Goal: Task Accomplishment & Management: Use online tool/utility

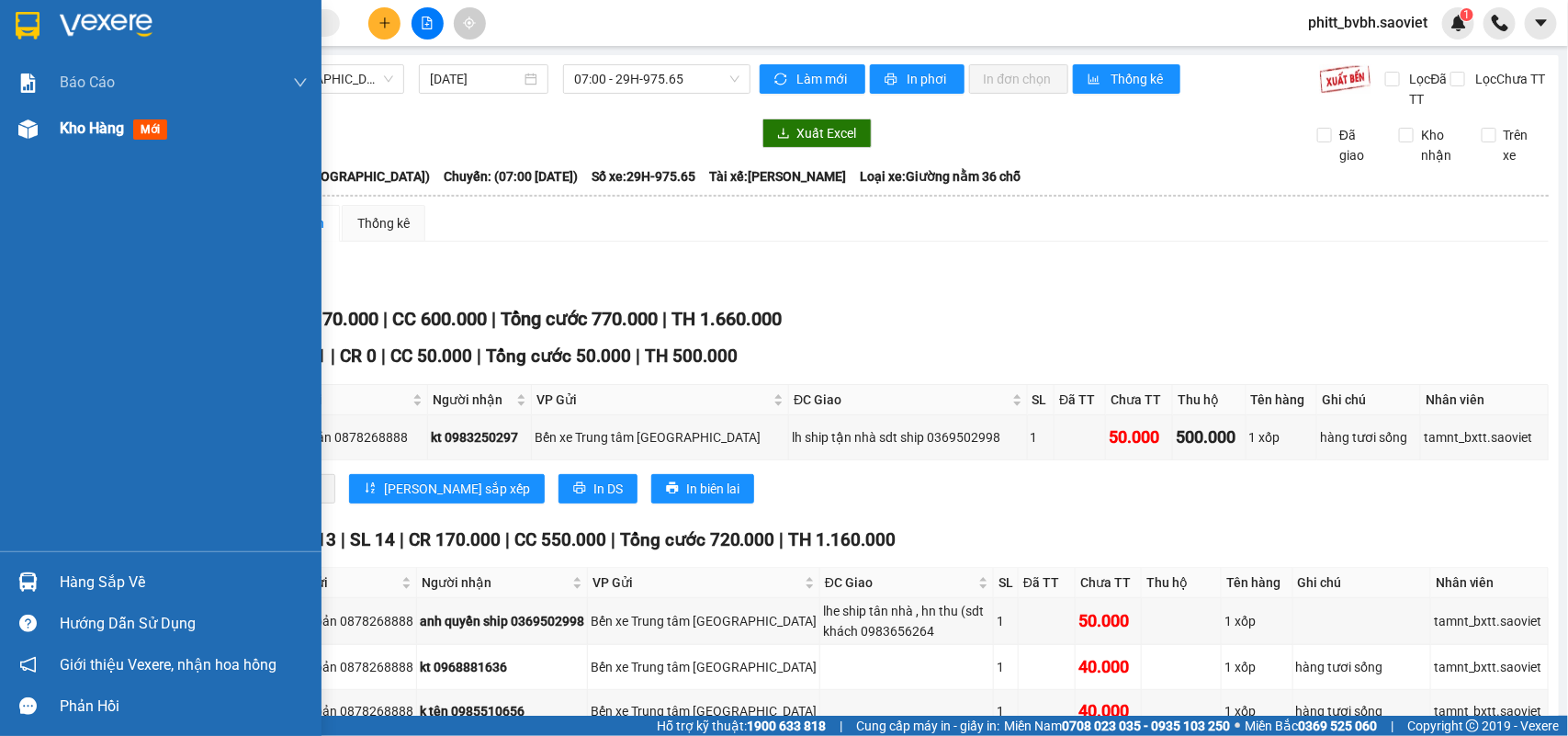
click at [74, 136] on span "Kho hàng" at bounding box center [91, 128] width 64 height 18
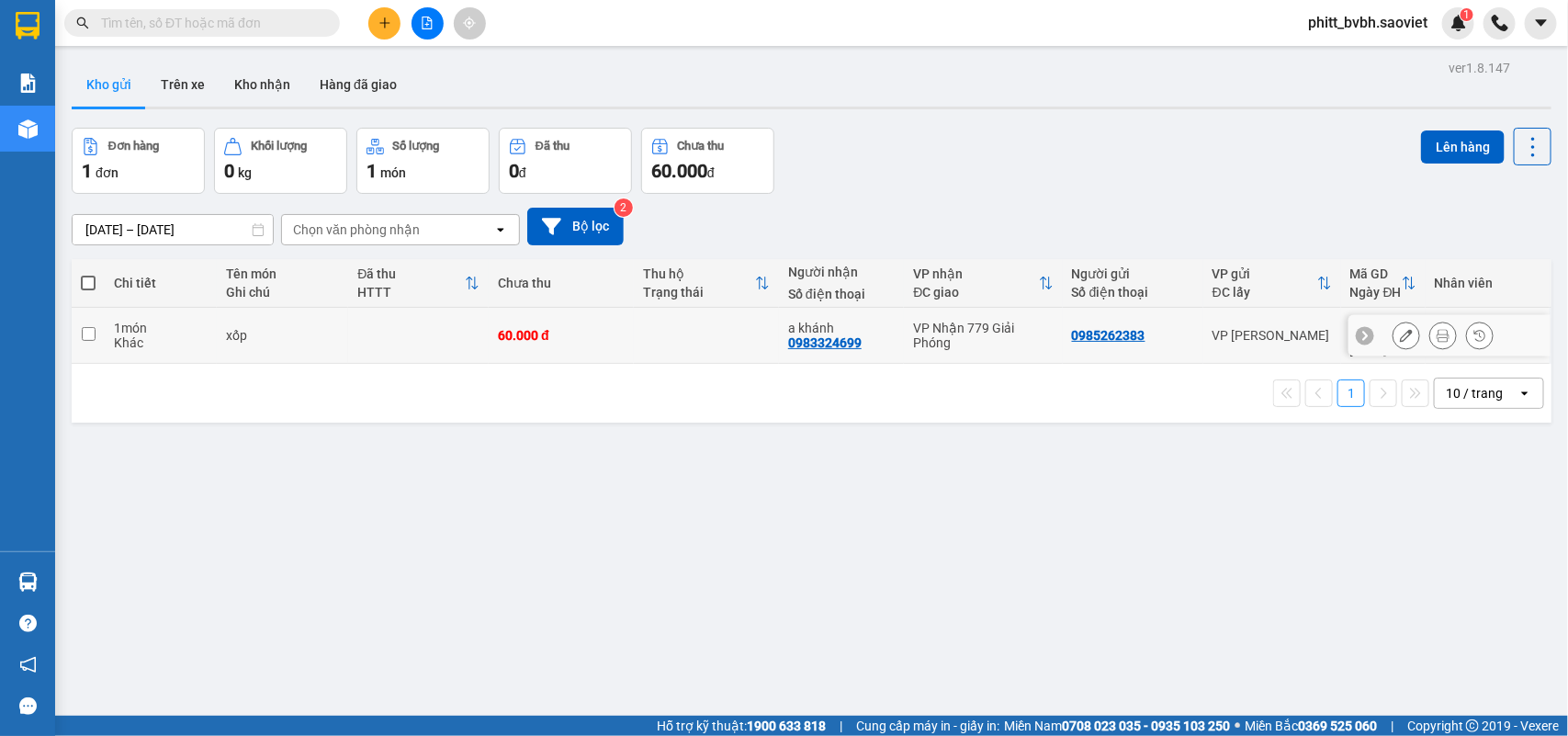
drag, startPoint x: 441, startPoint y: 326, endPoint x: 491, endPoint y: 322, distance: 50.2
click at [446, 327] on td at bounding box center [417, 335] width 140 height 56
checkbox input "true"
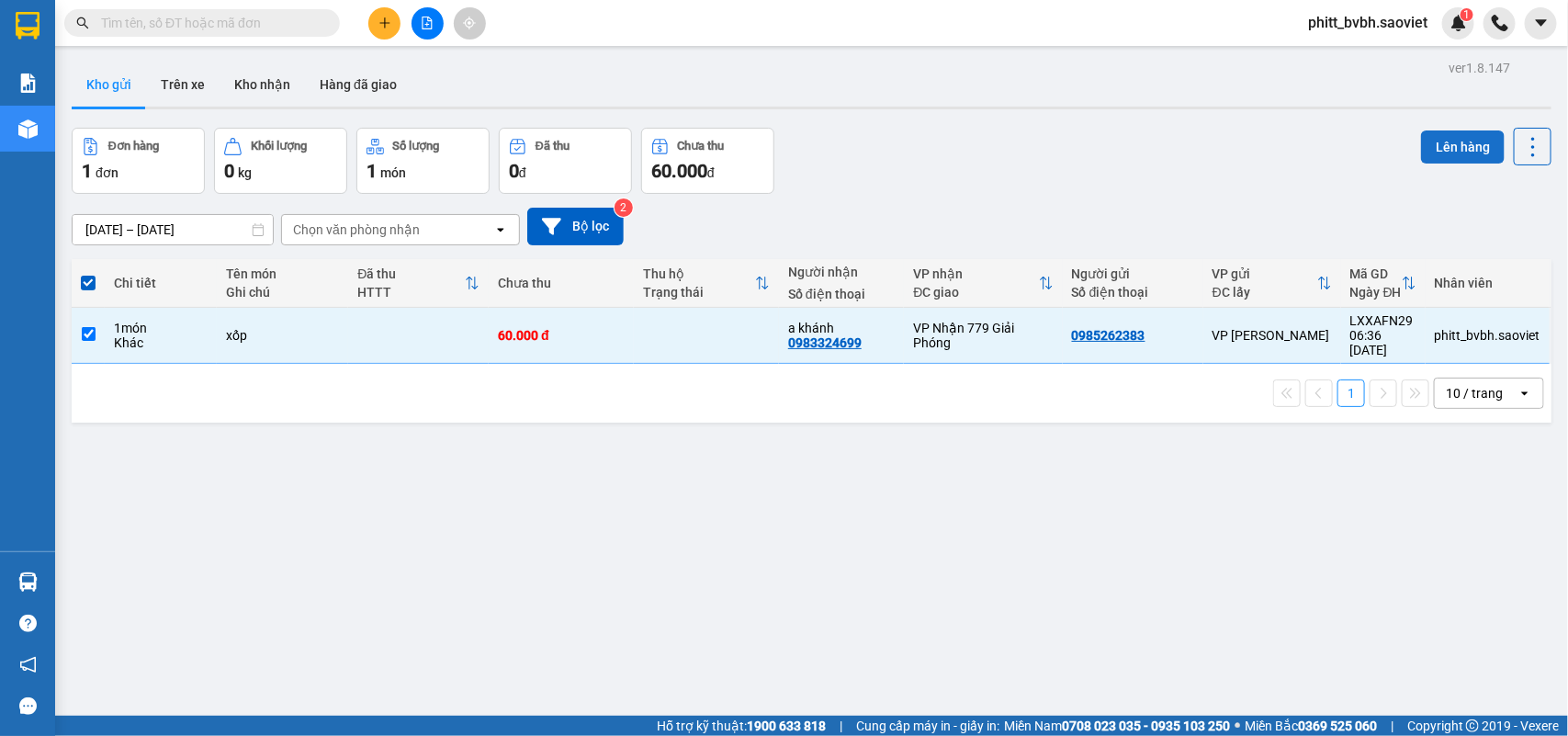
click at [1421, 149] on button "Lên hàng" at bounding box center [1462, 146] width 84 height 33
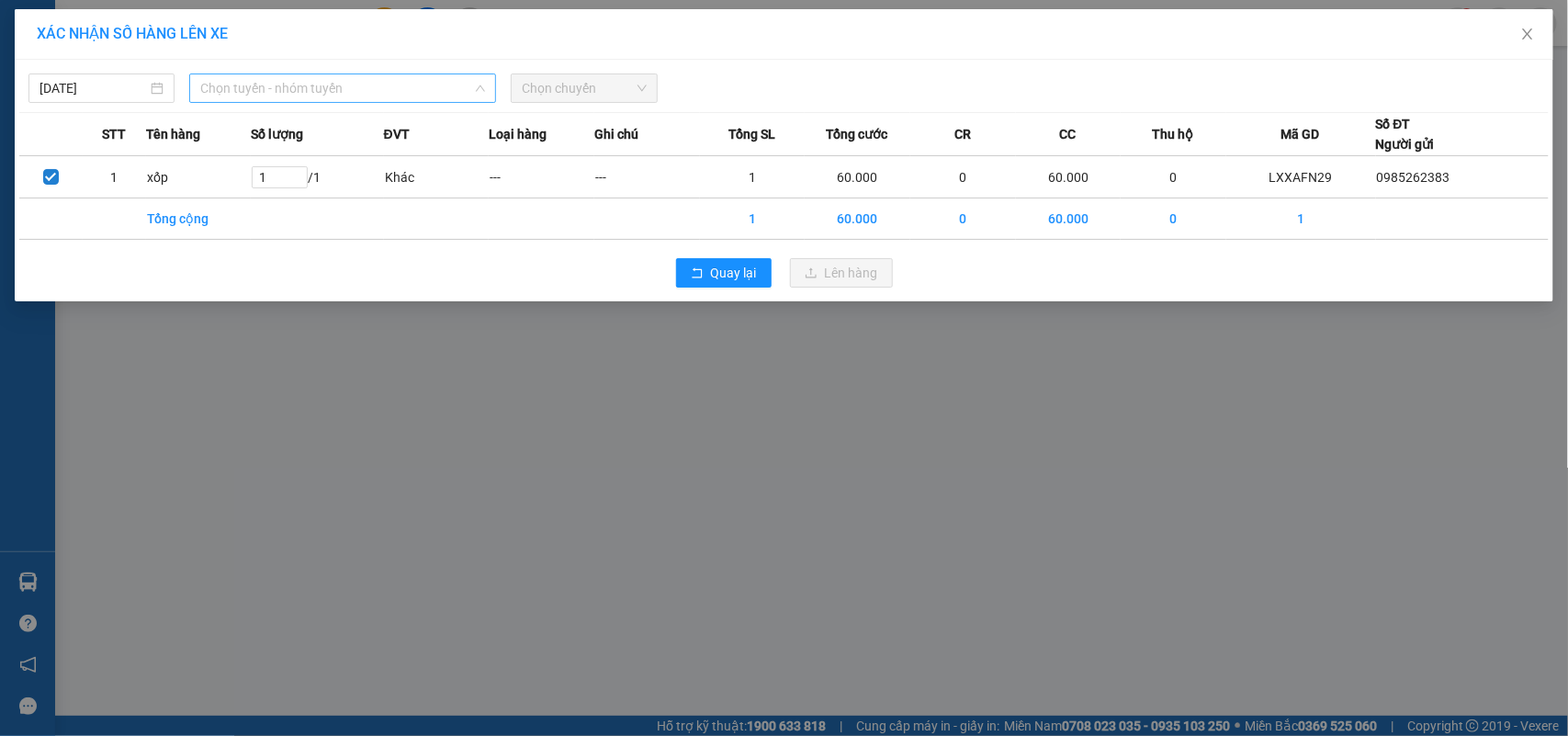
click at [273, 93] on span "Chọn tuyến - nhóm tuyến" at bounding box center [342, 88] width 285 height 27
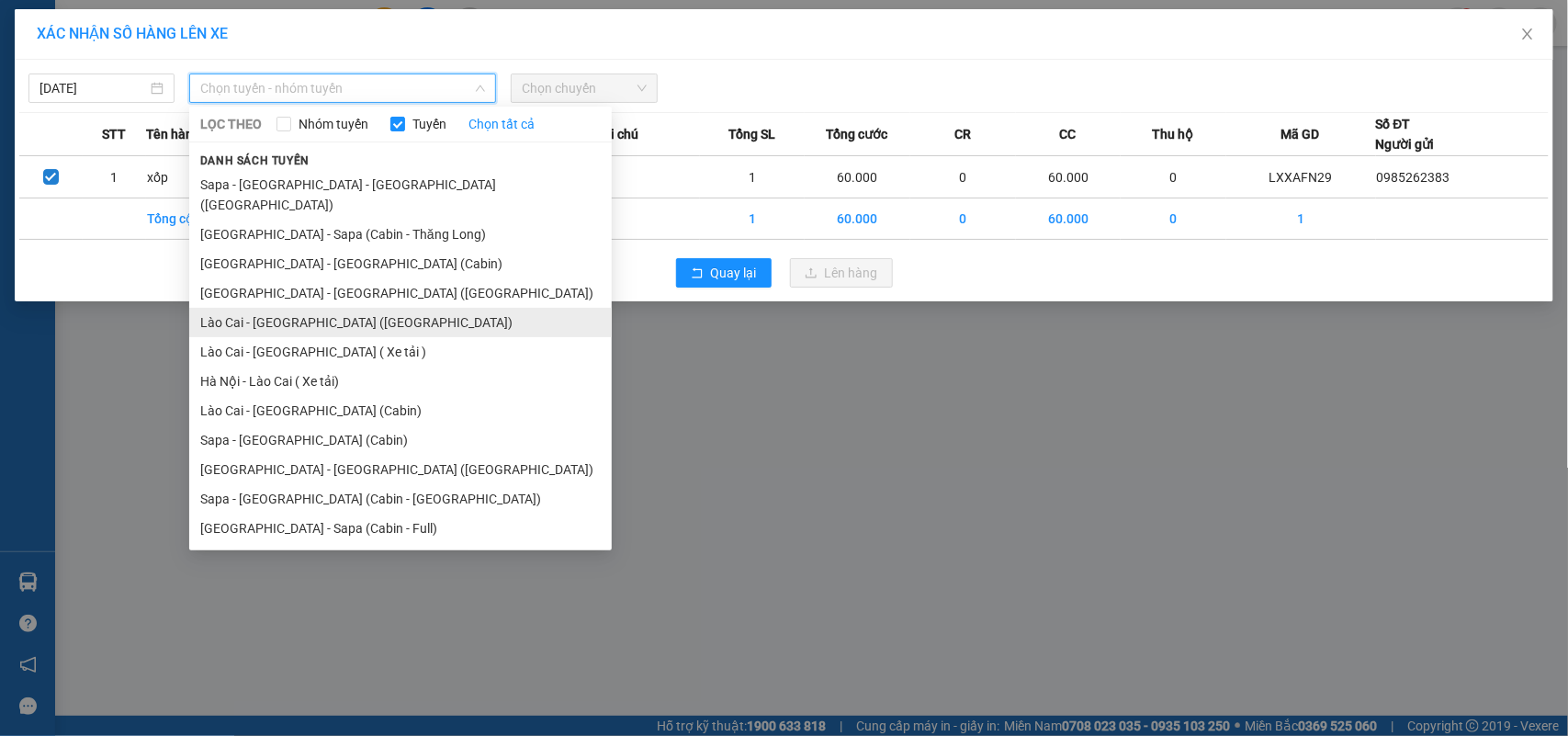
click at [289, 308] on li "Lào Cai - [GEOGRAPHIC_DATA] ([GEOGRAPHIC_DATA])" at bounding box center [400, 322] width 422 height 29
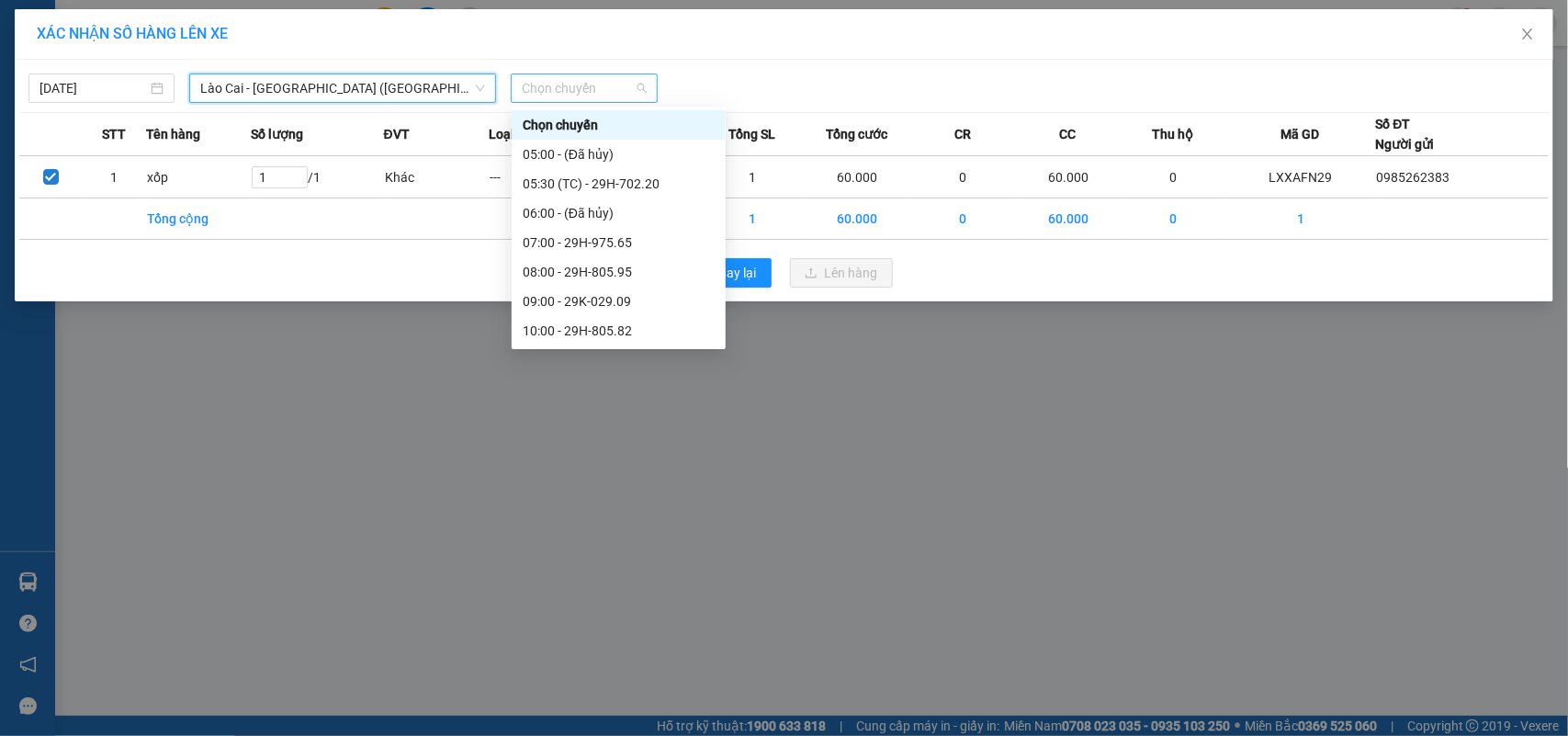
click at [637, 99] on span "Chọn chuyến" at bounding box center [584, 88] width 124 height 27
click at [625, 273] on div "08:00 - 29H-805.95" at bounding box center [619, 271] width 192 height 20
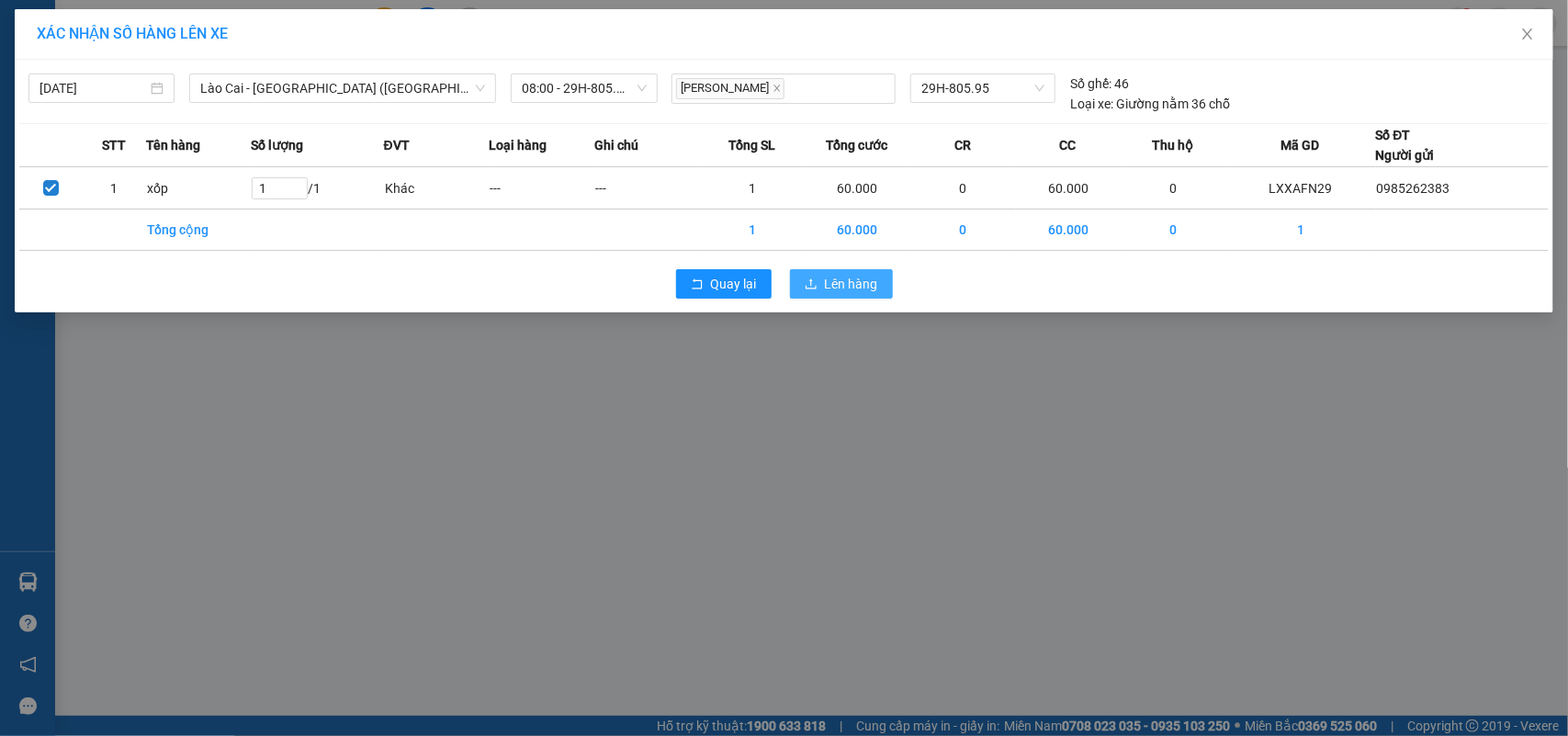
click at [819, 289] on button "Lên hàng" at bounding box center [841, 284] width 103 height 29
